Goal: Task Accomplishment & Management: Manage account settings

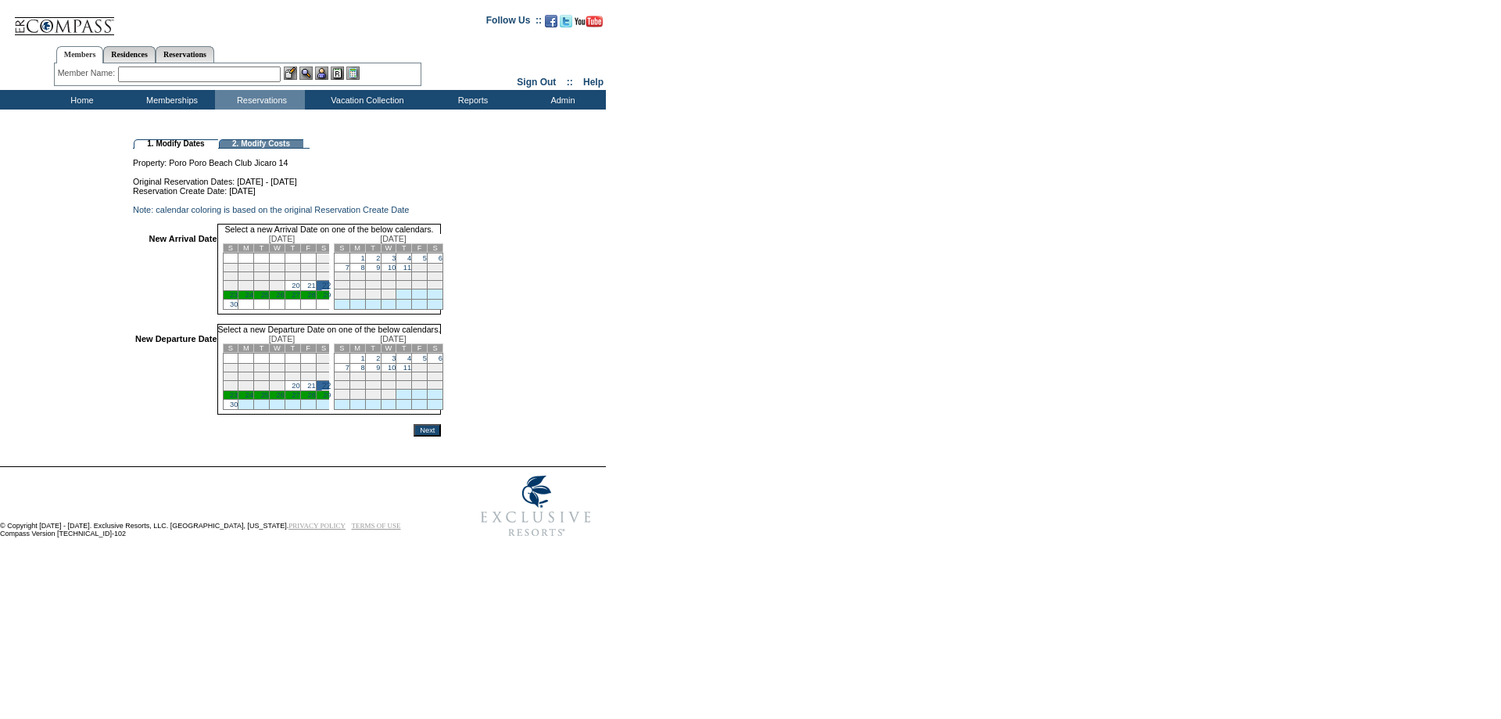
click at [238, 408] on link "30" at bounding box center [234, 404] width 8 height 8
click at [441, 436] on input "Next" at bounding box center [427, 430] width 27 height 13
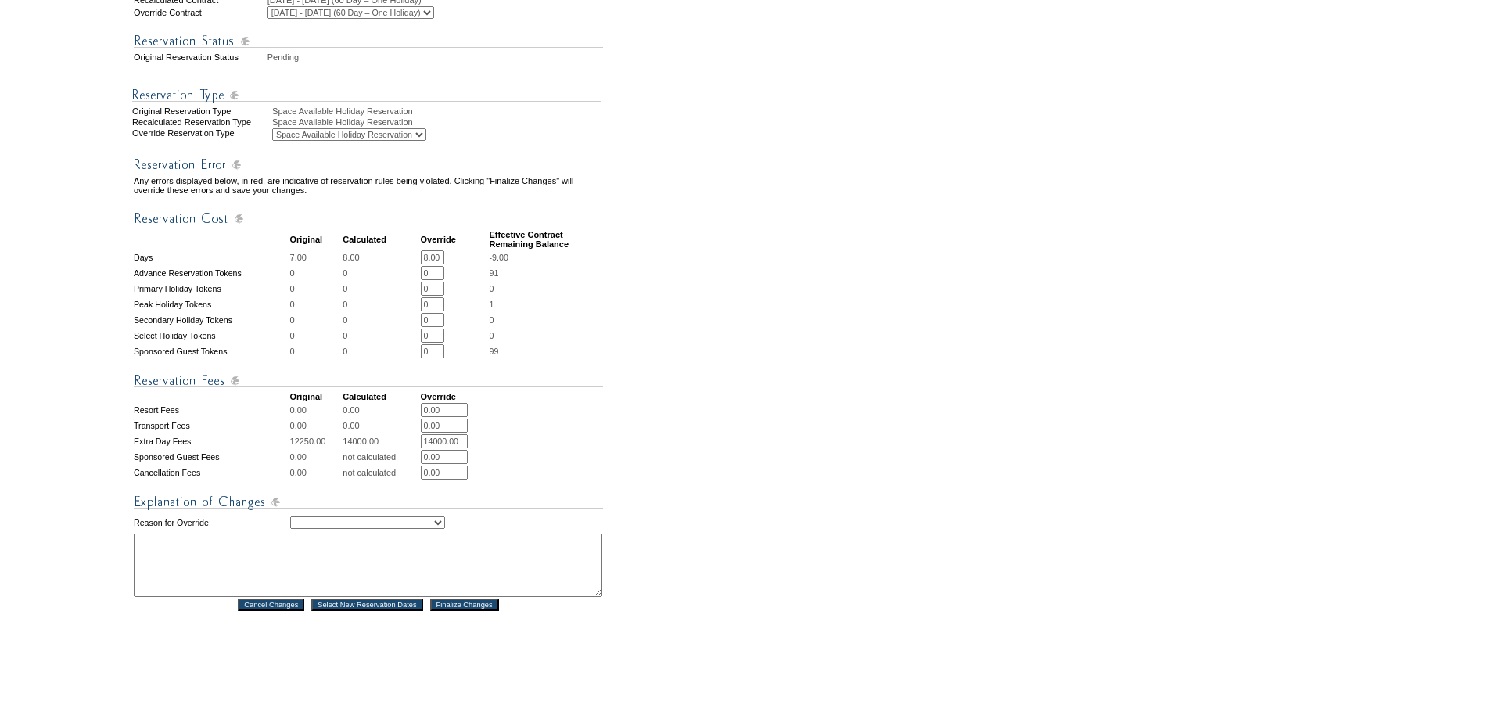
scroll to position [469, 0]
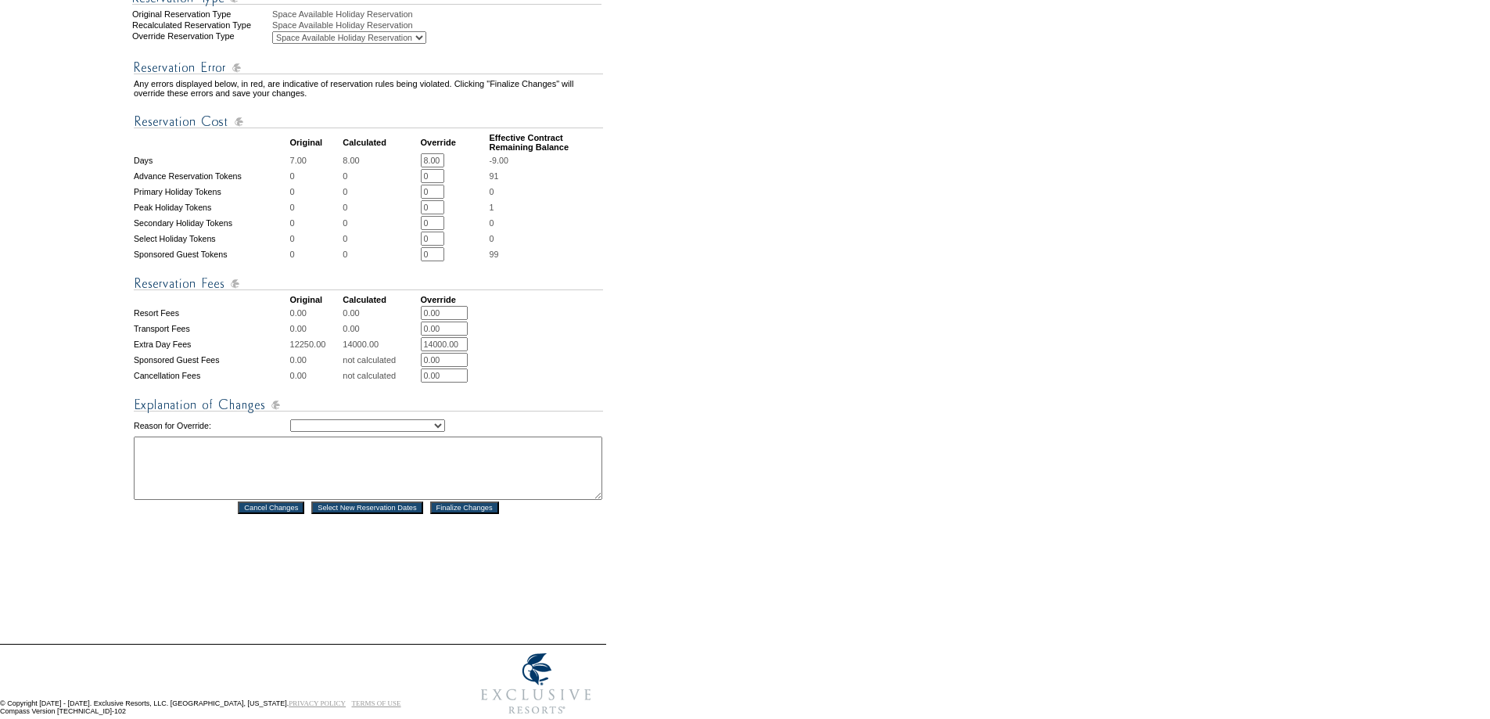
click at [445, 435] on td "Creating Continuous Stay Days Rebooked After Cancellation Editing Occupant Expe…" at bounding box center [446, 425] width 313 height 19
click at [445, 432] on select "Creating Continuous Stay Days Rebooked After Cancellation Editing Occupant Expe…" at bounding box center [367, 425] width 155 height 13
select select "1044"
click at [290, 432] on select "Creating Continuous Stay Days Rebooked After Cancellation Editing Occupant Expe…" at bounding box center [367, 425] width 155 height 13
click at [433, 500] on textarea at bounding box center [368, 467] width 468 height 63
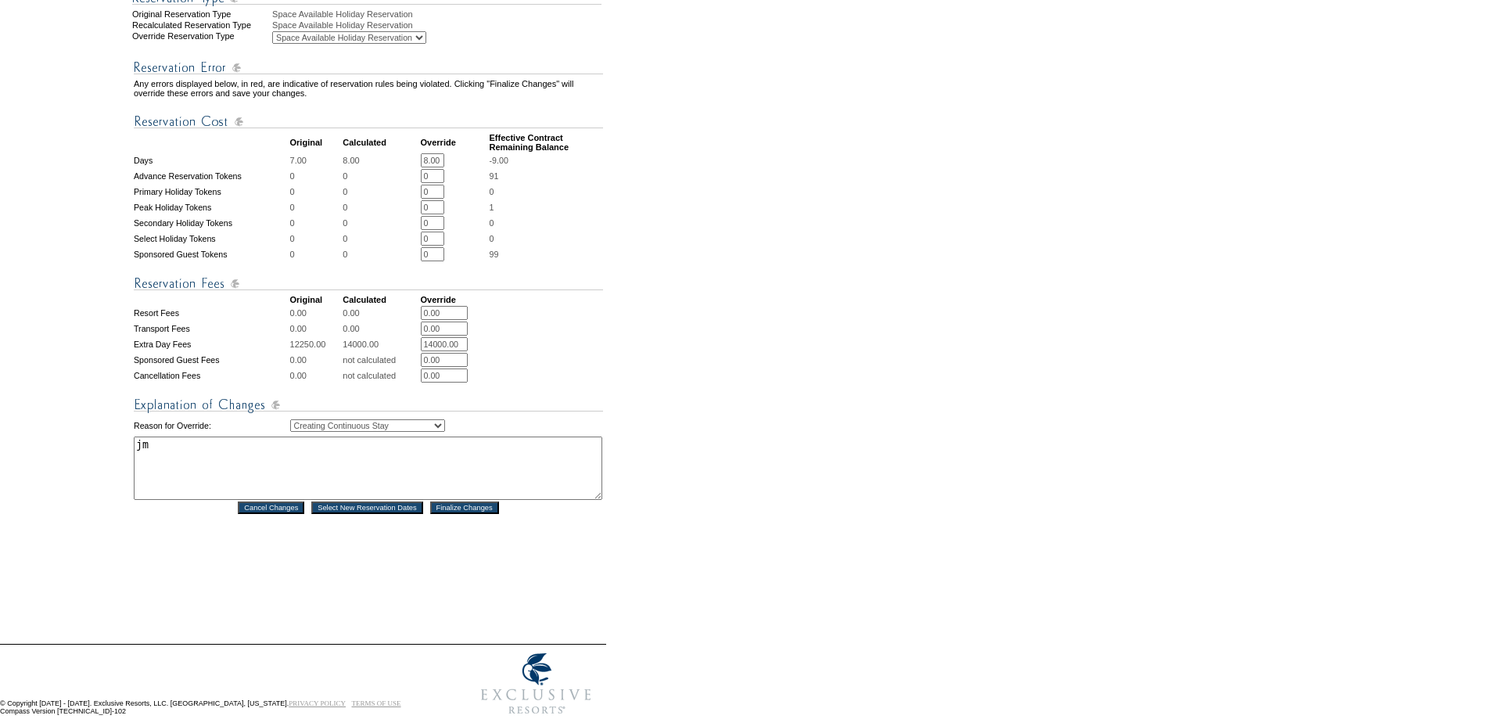
type textarea "jm"
click at [475, 514] on input "Finalize Changes" at bounding box center [464, 507] width 69 height 13
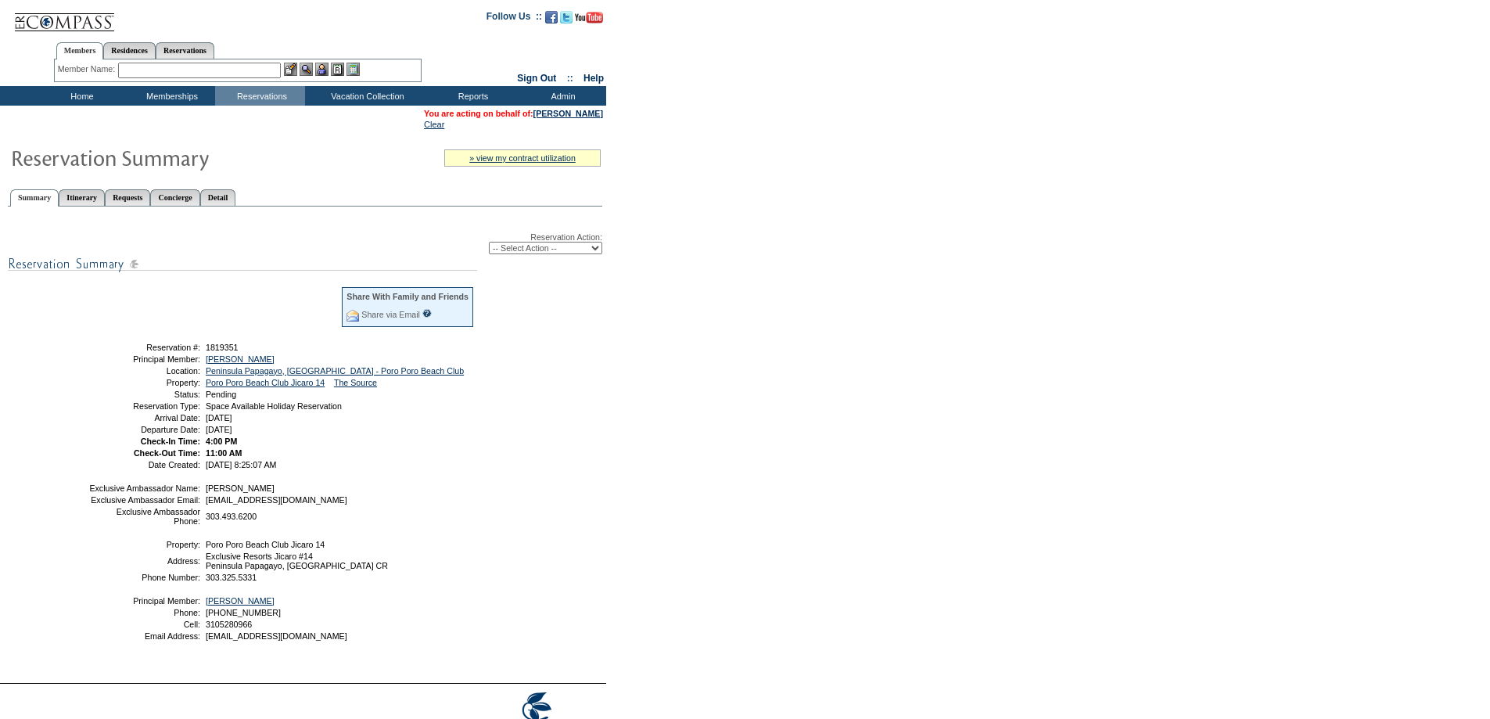
click at [180, 74] on input "text" at bounding box center [199, 71] width 163 height 16
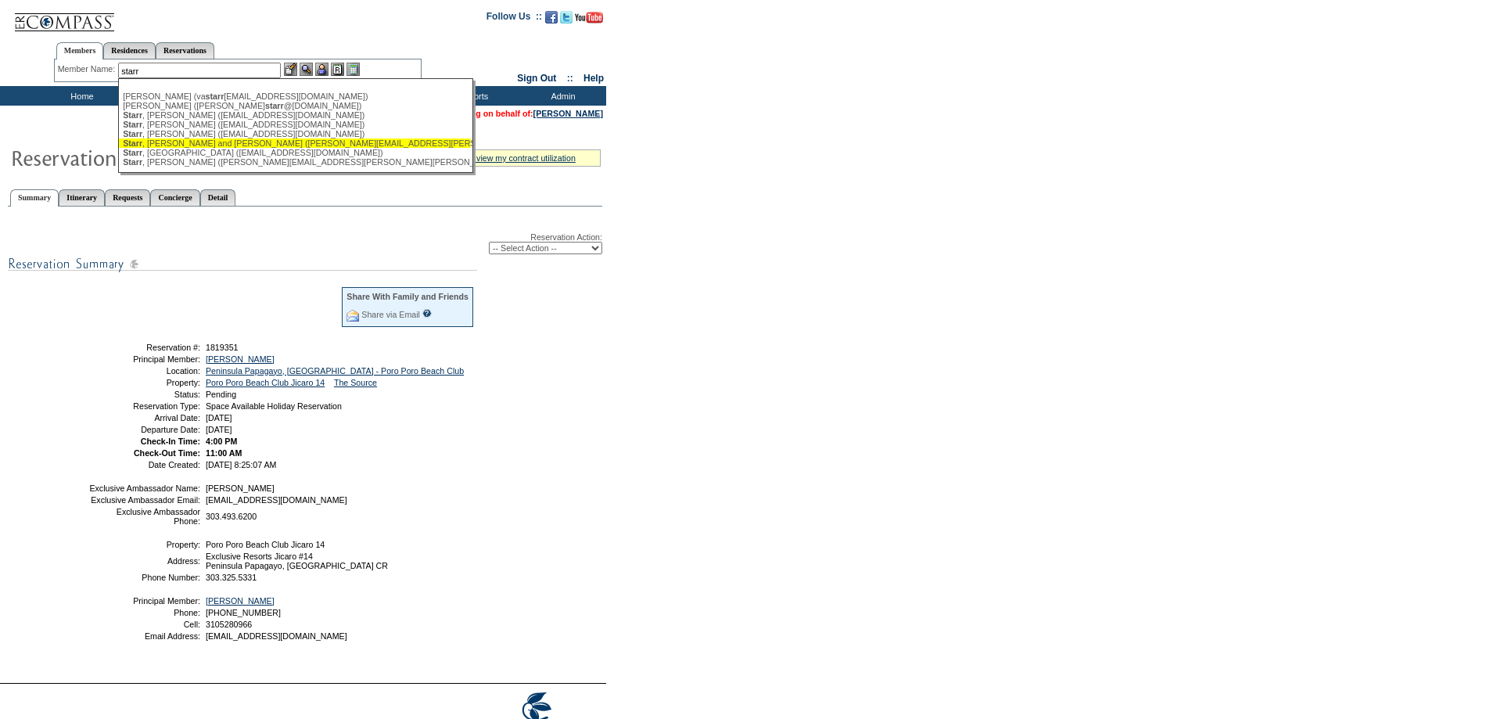
click at [185, 144] on div "[PERSON_NAME] and [PERSON_NAME] ([PERSON_NAME][EMAIL_ADDRESS][PERSON_NAME][DOMA…" at bounding box center [295, 142] width 344 height 9
type input "[PERSON_NAME] and [PERSON_NAME] ([PERSON_NAME][EMAIL_ADDRESS][PERSON_NAME][DOMA…"
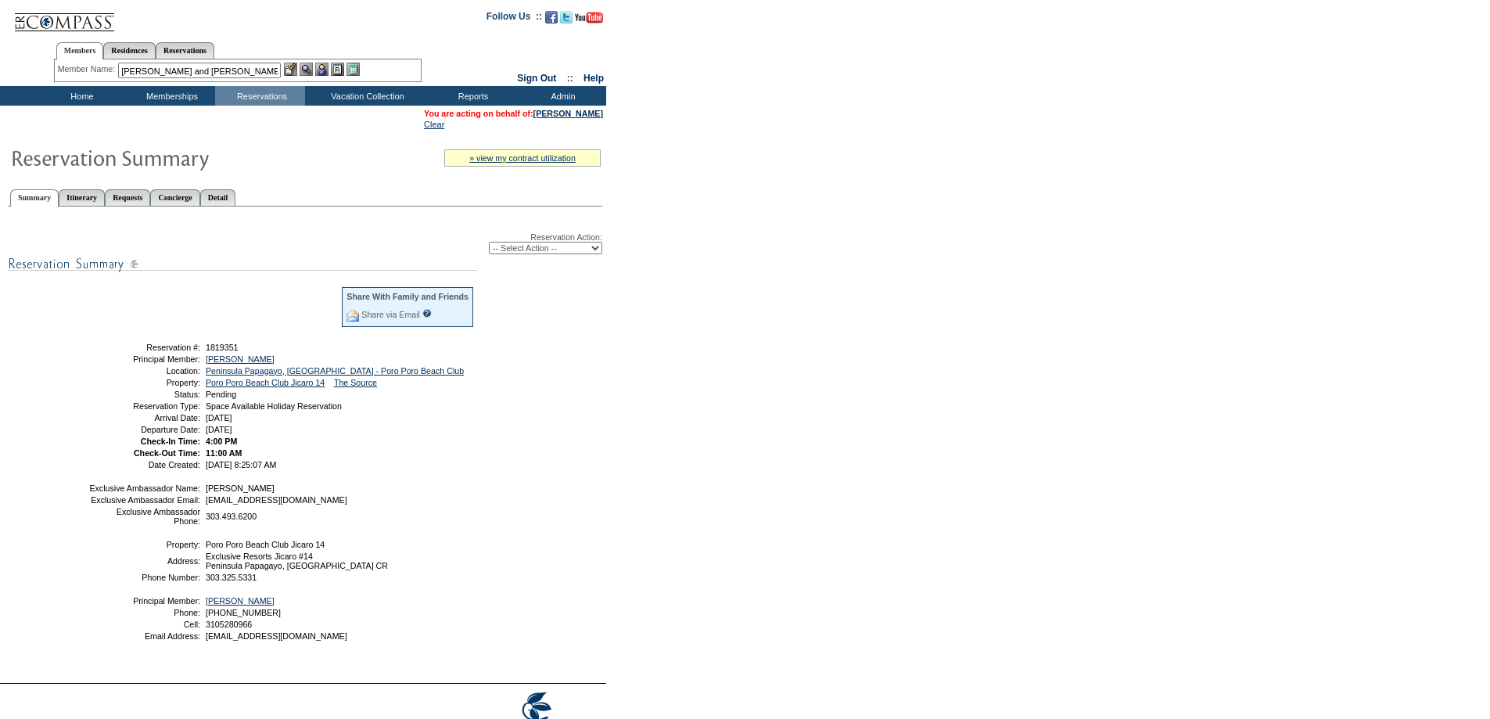
drag, startPoint x: 328, startPoint y: 64, endPoint x: 317, endPoint y: 71, distance: 13.0
click at [328, 65] on img at bounding box center [321, 69] width 13 height 13
click at [307, 69] on img at bounding box center [306, 69] width 13 height 13
